Goal: Check status

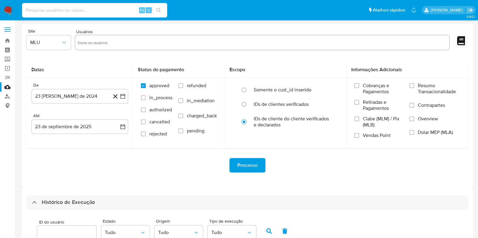
select select "10"
click at [80, 14] on input at bounding box center [94, 10] width 145 height 8
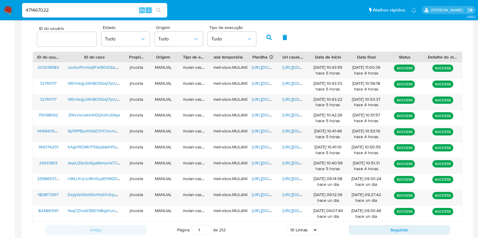
type input "471467022"
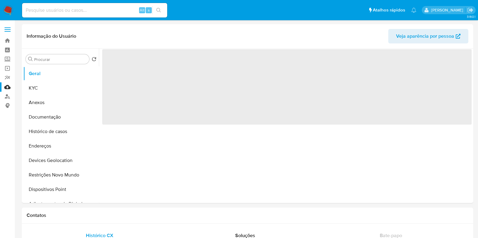
select select "10"
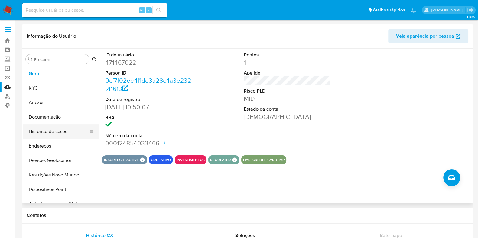
click at [60, 133] on button "Histórico de casos" at bounding box center [58, 131] width 71 height 14
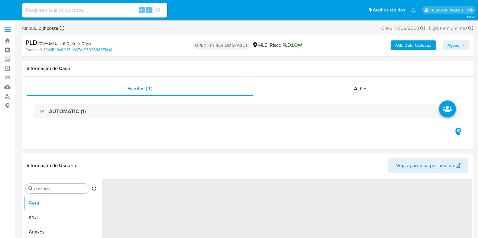
select select "10"
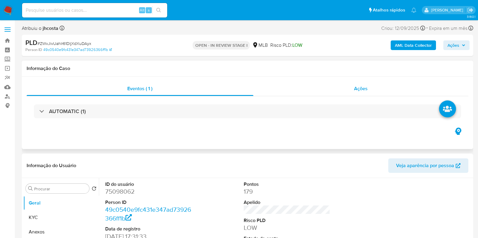
click at [365, 94] on div "Ações" at bounding box center [360, 89] width 215 height 14
